Goal: Navigation & Orientation: Understand site structure

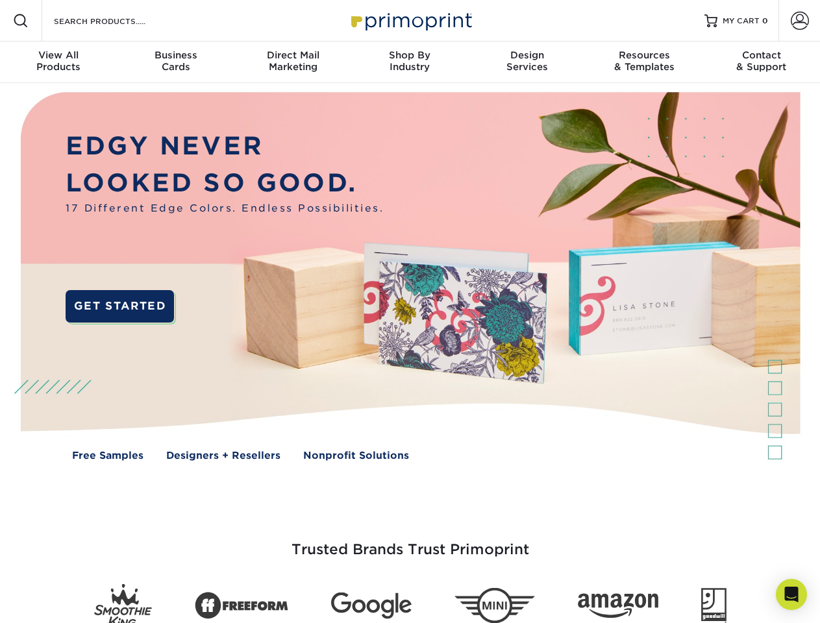
click at [410, 312] on img at bounding box center [410, 286] width 812 height 406
click at [21, 21] on span at bounding box center [21, 21] width 16 height 16
click at [799, 21] on span at bounding box center [800, 21] width 18 height 18
click at [58, 62] on div "View All Products" at bounding box center [58, 60] width 117 height 23
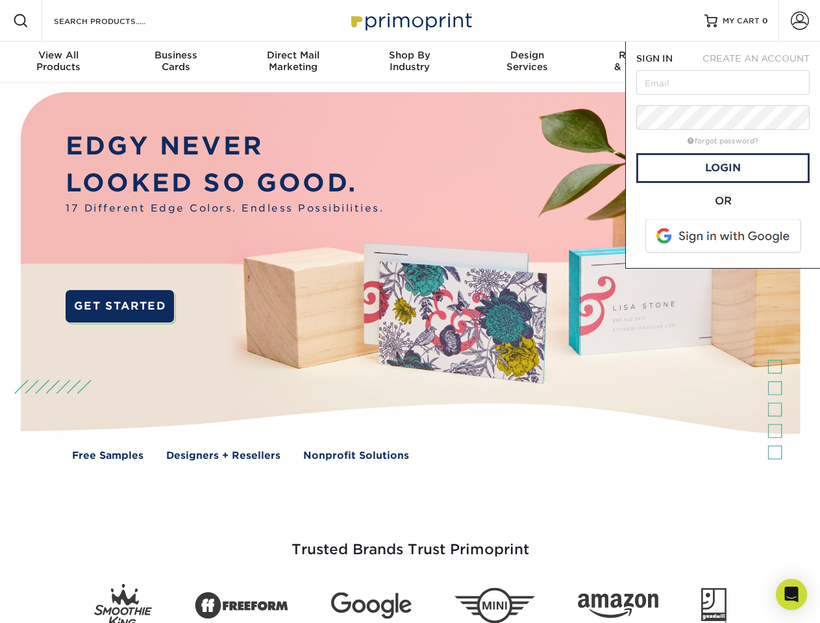
click at [175, 62] on div "Business Cards" at bounding box center [175, 60] width 117 height 23
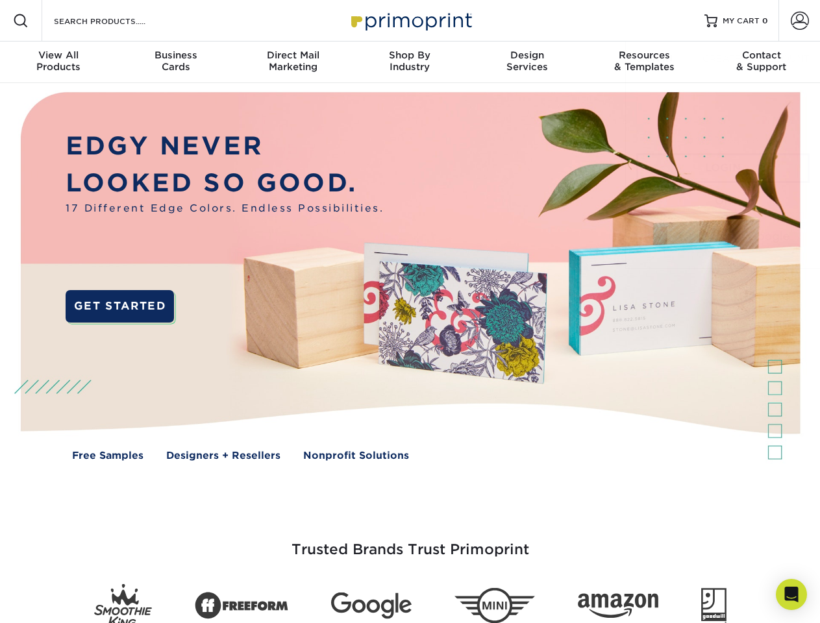
click at [293, 62] on div "Direct Mail Marketing" at bounding box center [292, 60] width 117 height 23
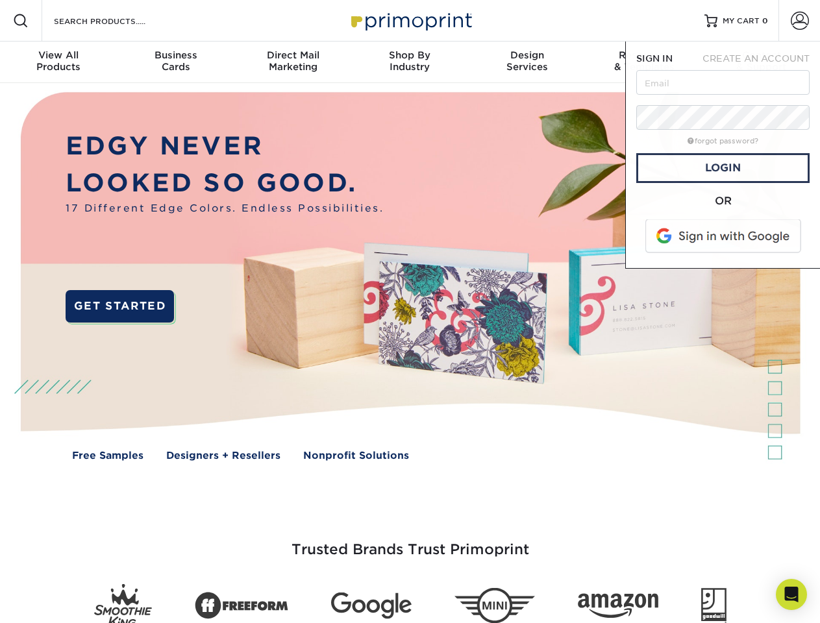
click at [410, 62] on div "Shop By Industry" at bounding box center [409, 60] width 117 height 23
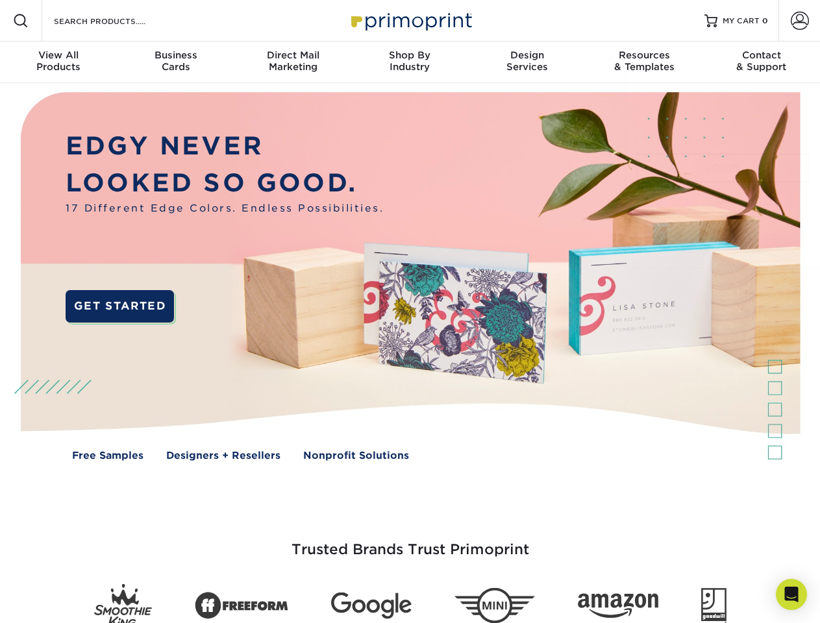
click at [527, 62] on div "Design Services" at bounding box center [527, 60] width 117 height 23
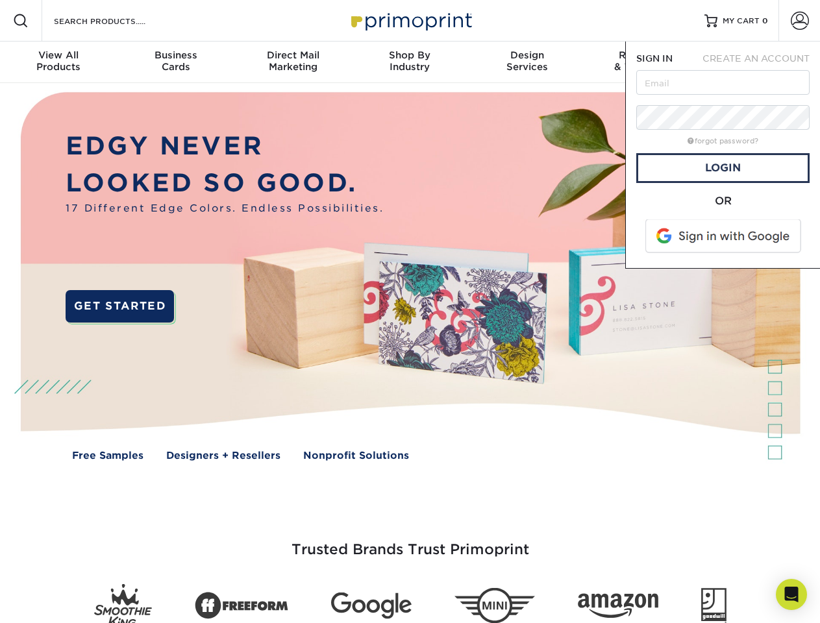
click at [644, 62] on span "SIGN IN" at bounding box center [654, 58] width 36 height 10
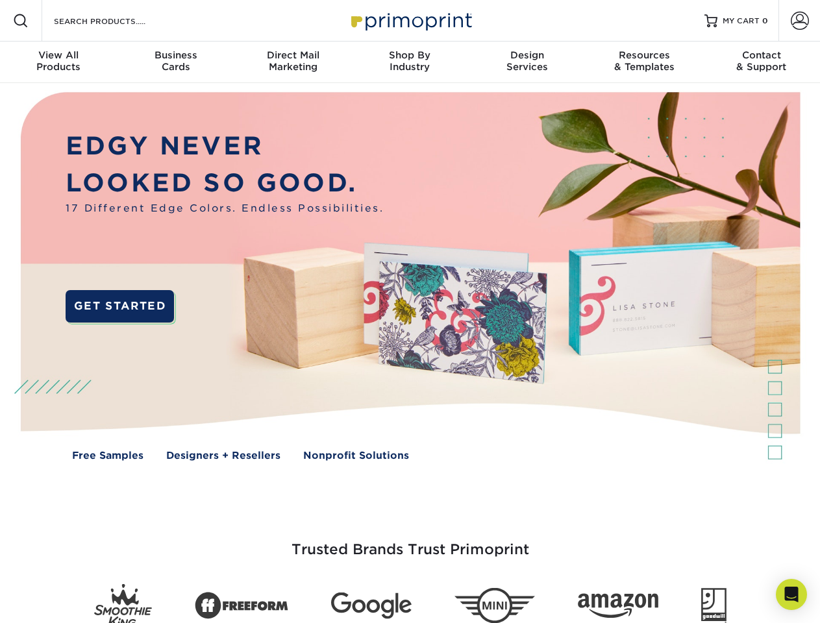
click at [762, 62] on div "Contact & Support" at bounding box center [761, 60] width 117 height 23
